Goal: Submit feedback/report problem: Submit feedback/report problem

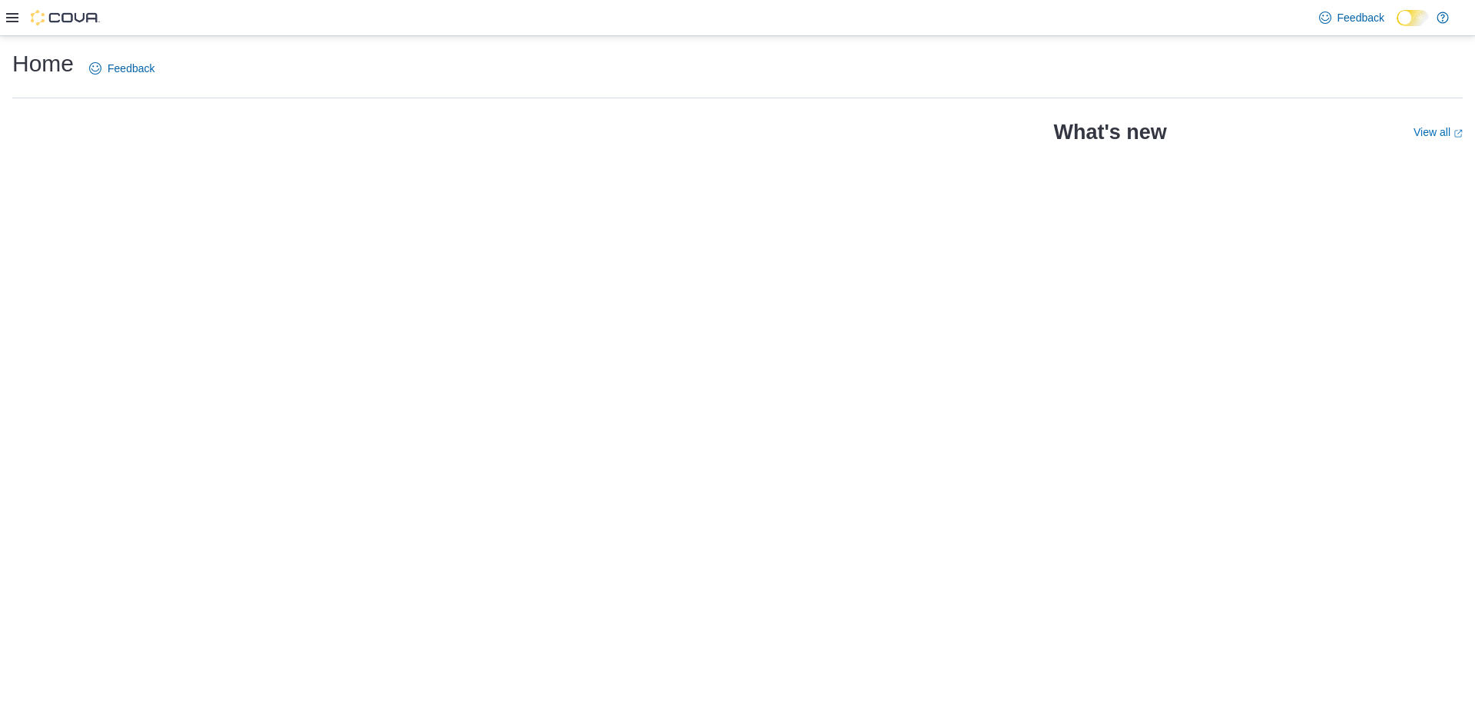
click at [3, 24] on div "Feedback Dark Mode" at bounding box center [737, 18] width 1475 height 36
